Goal: Navigation & Orientation: Go to known website

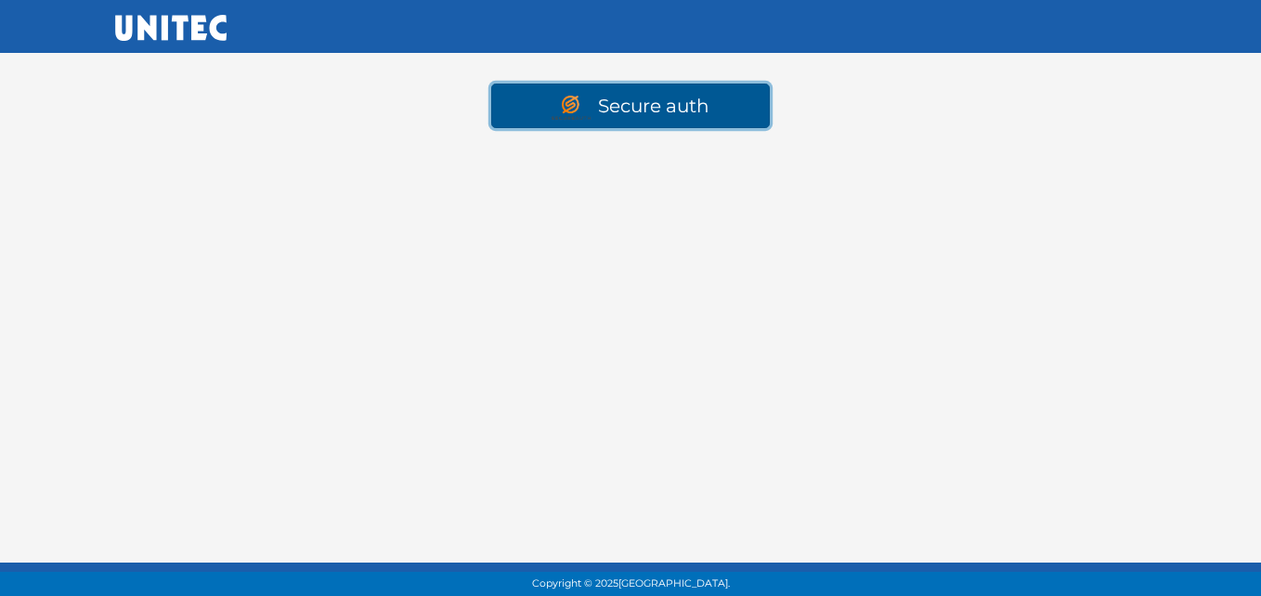
click at [636, 97] on link "Secure auth" at bounding box center [630, 106] width 279 height 45
